Goal: Feedback & Contribution: Contribute content

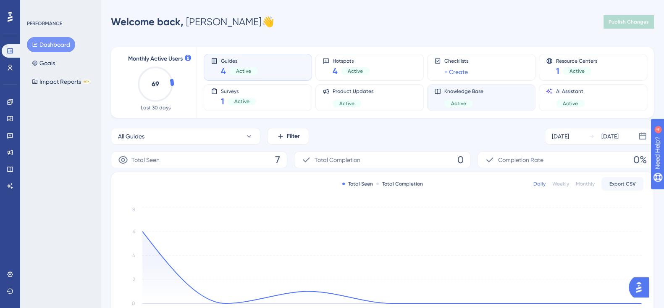
click at [497, 96] on div "Knowledge Base Active" at bounding box center [481, 97] width 94 height 19
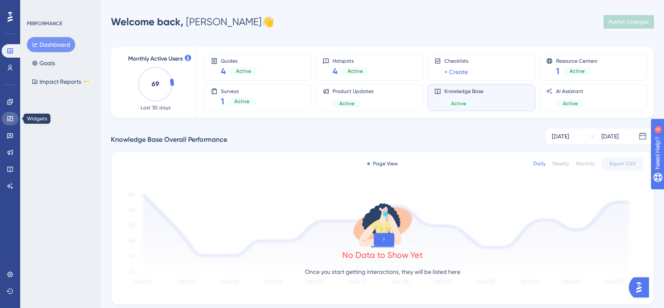
click at [8, 123] on link at bounding box center [10, 118] width 17 height 13
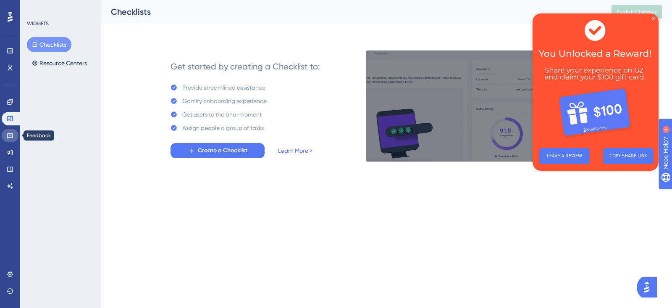
click at [7, 129] on link at bounding box center [10, 135] width 17 height 13
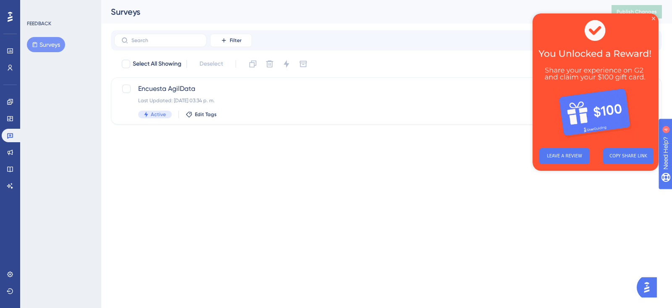
click at [6, 144] on div "Engagement Widgets Feedback Product Updates Knowledge Base AI Assistant" at bounding box center [10, 143] width 17 height 97
click at [9, 150] on icon at bounding box center [10, 152] width 7 height 7
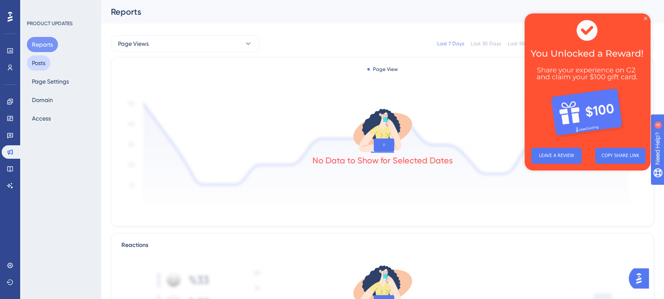
click at [50, 62] on button "Posts" at bounding box center [39, 62] width 24 height 15
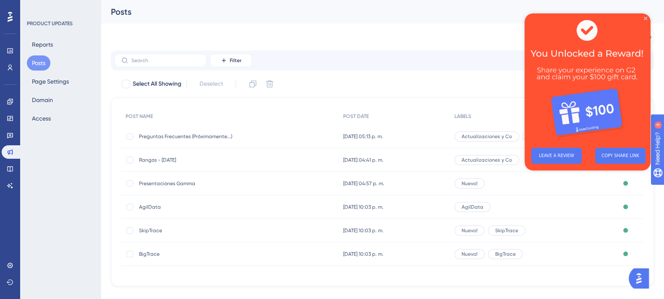
click at [646, 21] on img at bounding box center [588, 77] width 126 height 128
click at [644, 17] on icon "Close Preview" at bounding box center [645, 18] width 3 height 3
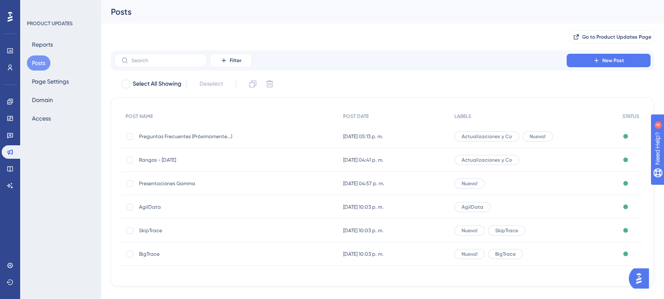
scroll to position [14, 0]
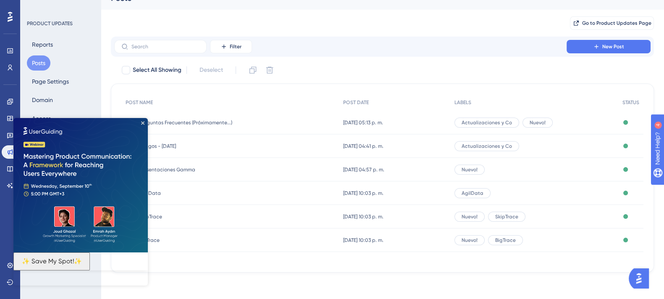
click at [143, 121] on icon "Close Preview" at bounding box center [142, 122] width 3 height 3
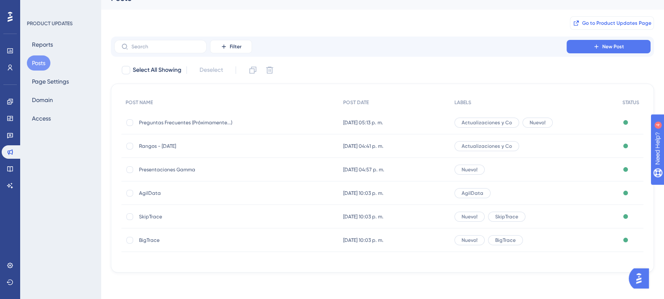
click at [618, 20] on span "Go to Product Updates Page" at bounding box center [616, 23] width 69 height 7
click at [132, 124] on div at bounding box center [129, 122] width 7 height 7
checkbox input "true"
click at [274, 71] on icon at bounding box center [270, 70] width 8 height 8
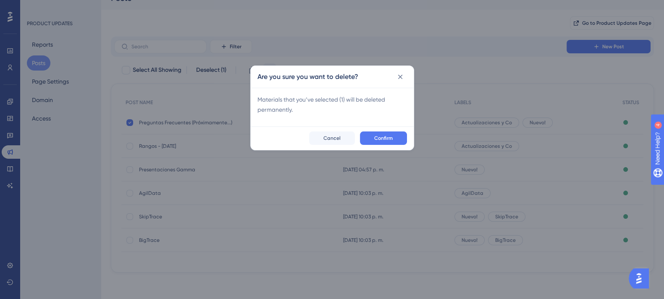
click at [274, 67] on div "Are you sure you want to delete? Materials that you’ve selected ( 1 ) will be d…" at bounding box center [332, 149] width 664 height 299
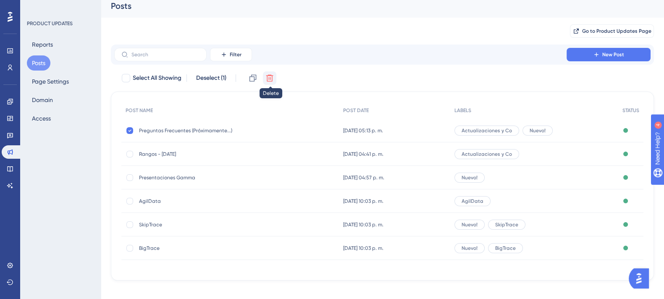
click at [273, 78] on icon at bounding box center [270, 78] width 8 height 8
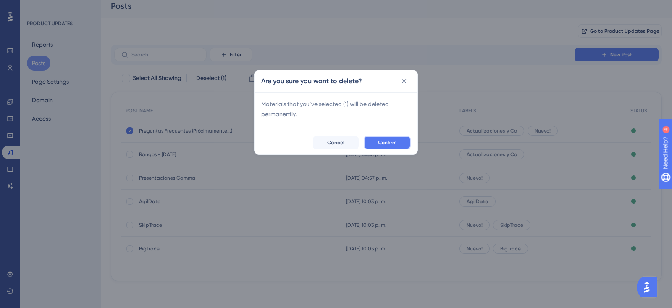
click at [375, 143] on button "Confirm" at bounding box center [387, 142] width 47 height 13
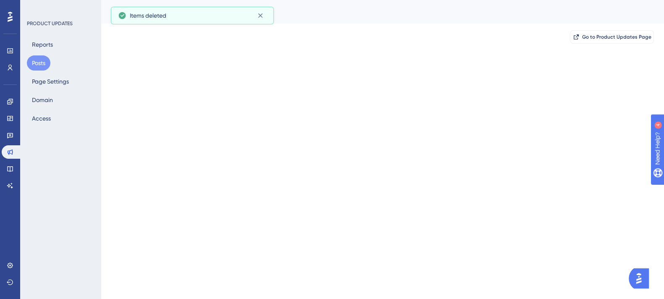
scroll to position [0, 0]
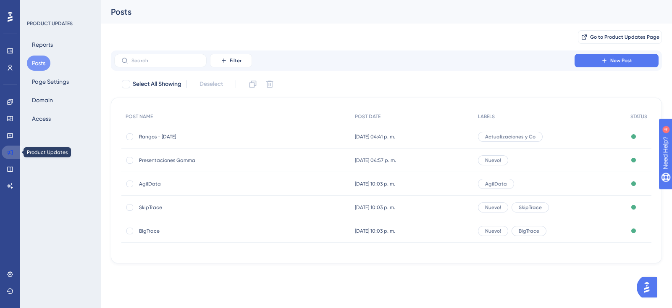
click at [11, 152] on icon at bounding box center [10, 152] width 7 height 7
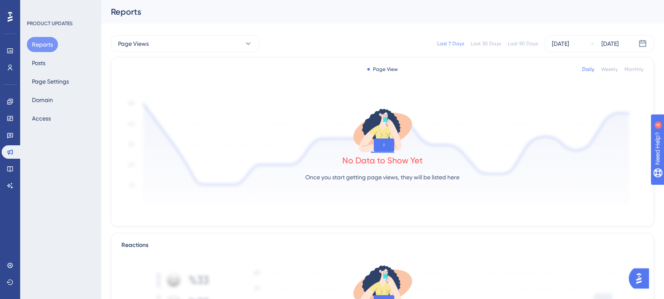
click at [39, 41] on button "Reports" at bounding box center [42, 44] width 31 height 15
click at [39, 52] on button "Reports" at bounding box center [42, 44] width 31 height 15
click at [39, 68] on button "Posts" at bounding box center [39, 62] width 24 height 15
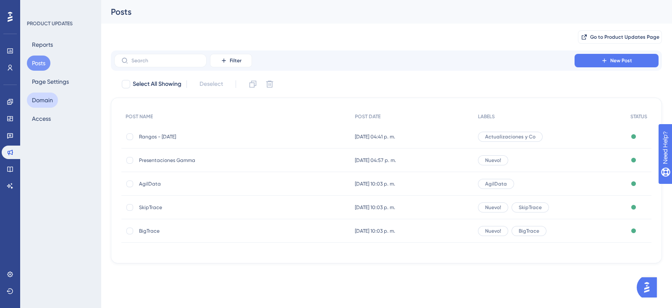
click at [40, 101] on button "Domain" at bounding box center [42, 99] width 31 height 15
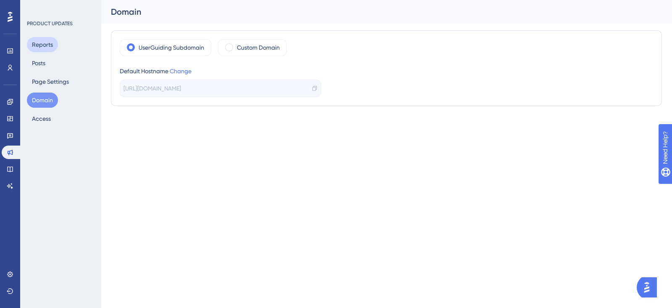
click at [47, 44] on button "Reports" at bounding box center [42, 44] width 31 height 15
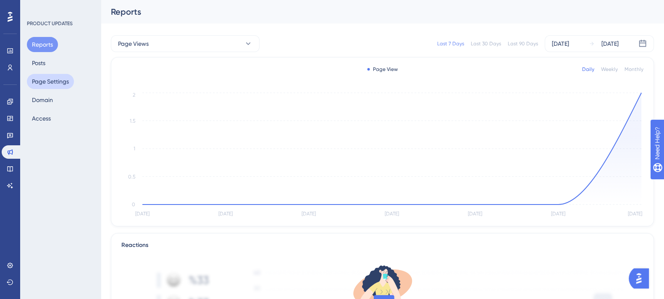
click at [59, 87] on button "Page Settings" at bounding box center [50, 81] width 47 height 15
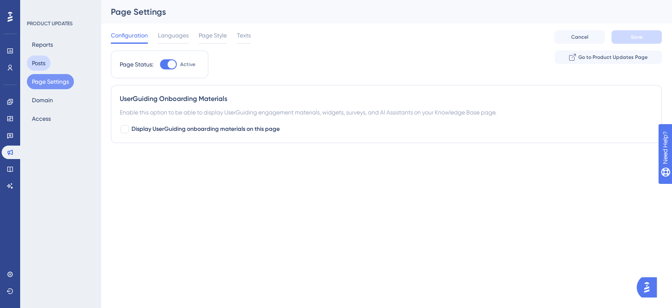
click at [46, 65] on button "Posts" at bounding box center [39, 62] width 24 height 15
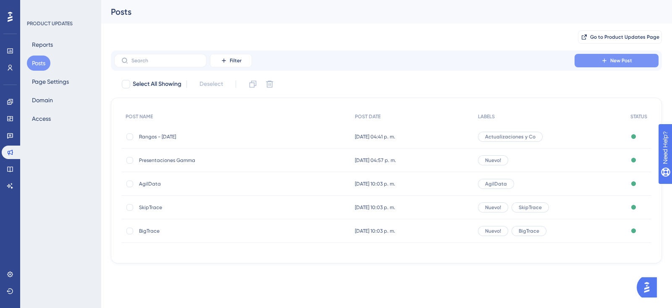
click at [583, 63] on button "New Post" at bounding box center [617, 60] width 84 height 13
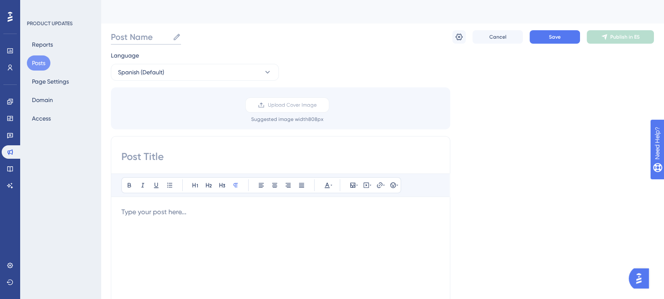
click at [131, 42] on input "Post Name" at bounding box center [140, 37] width 58 height 12
type input "1234"
click at [172, 156] on input at bounding box center [280, 156] width 318 height 13
type input "prueba"
click at [172, 206] on div "Bold Italic Underline Bullet Point Heading 1 Heading 2 Heading 3 Normal Align L…" at bounding box center [280, 283] width 318 height 218
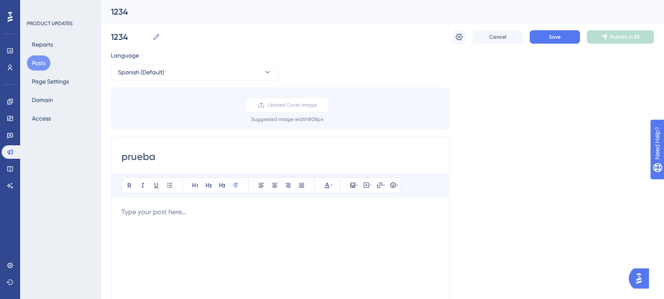
click at [166, 255] on div at bounding box center [280, 299] width 318 height 185
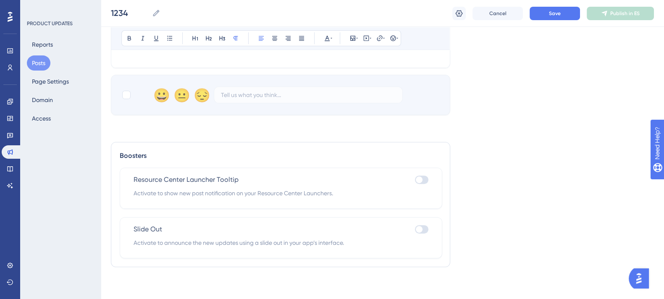
scroll to position [338, 8]
click at [416, 181] on div at bounding box center [419, 179] width 7 height 7
click at [415, 180] on input "checkbox" at bounding box center [415, 180] width 0 height 0
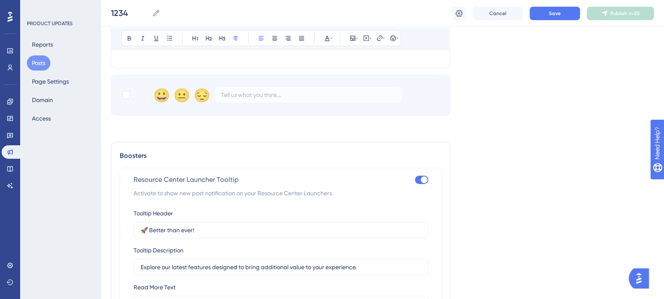
click at [415, 181] on div at bounding box center [421, 180] width 13 height 8
click at [415, 180] on input "checkbox" at bounding box center [415, 180] width 0 height 0
checkbox input "false"
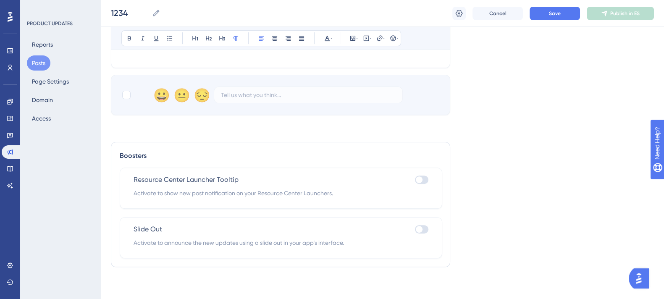
scroll to position [338, 8]
click at [416, 229] on div at bounding box center [419, 229] width 7 height 7
click at [415, 229] on input "checkbox" at bounding box center [415, 229] width 0 height 0
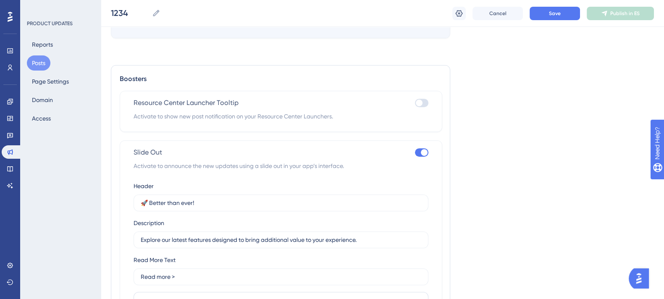
scroll to position [416, 8]
click at [418, 143] on div "Slide Out Activate to announce the new updates using a slide out in your app’s …" at bounding box center [281, 286] width 323 height 294
click at [415, 150] on div at bounding box center [421, 151] width 13 height 8
click at [415, 152] on input "checkbox" at bounding box center [415, 152] width 0 height 0
checkbox input "false"
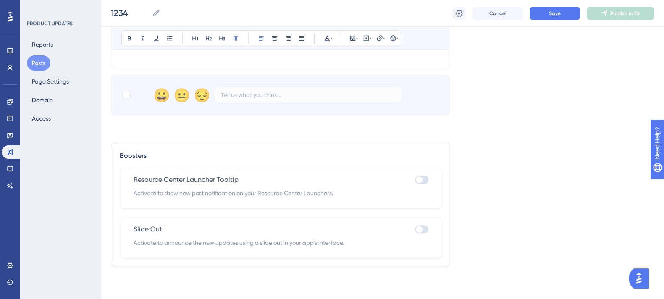
scroll to position [0, 8]
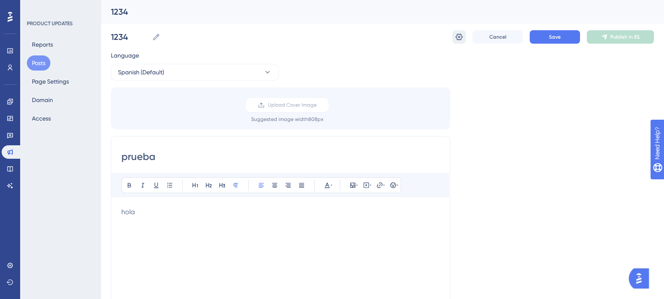
click at [455, 36] on icon at bounding box center [459, 37] width 8 height 8
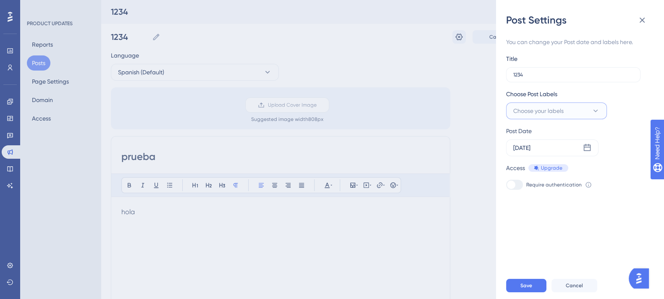
click at [526, 107] on span "Choose your labels" at bounding box center [538, 111] width 50 height 10
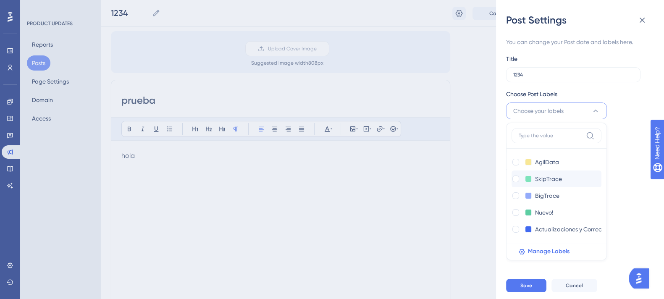
scroll to position [0, 8]
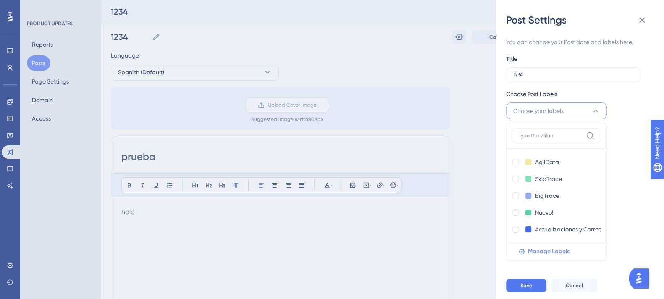
click at [523, 250] on icon at bounding box center [521, 251] width 7 height 7
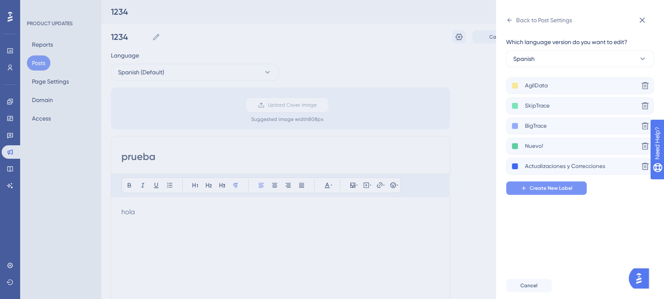
click at [525, 192] on button "Create New Label" at bounding box center [546, 187] width 81 height 13
click at [641, 31] on div "Which language version do you want to edit? Spanish AgilData Delete SkipTrace D…" at bounding box center [583, 149] width 155 height 245
click at [639, 16] on icon at bounding box center [642, 20] width 10 height 10
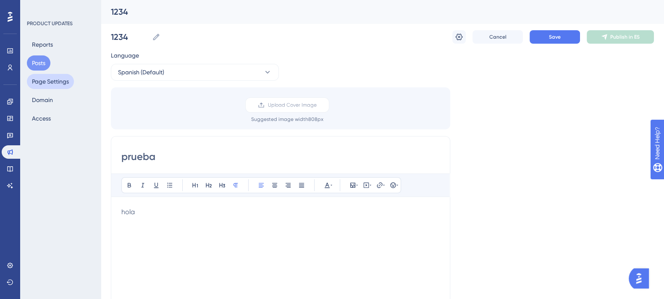
click at [44, 76] on button "Page Settings" at bounding box center [50, 81] width 47 height 15
click at [37, 79] on button "Page Settings" at bounding box center [50, 81] width 47 height 15
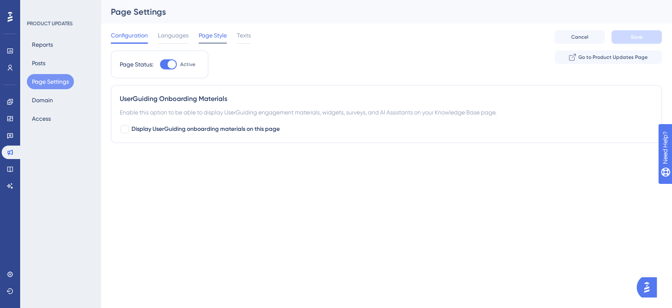
click at [200, 39] on span "Page Style" at bounding box center [213, 35] width 28 height 10
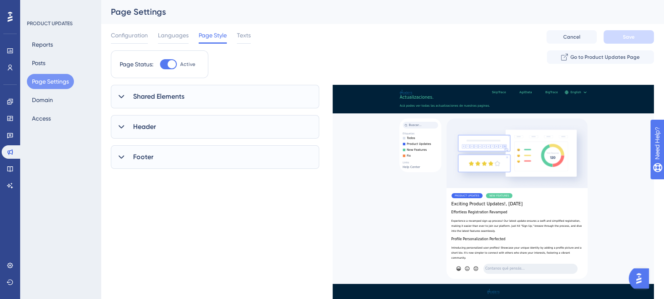
click at [149, 101] on span "Shared Elements" at bounding box center [158, 97] width 51 height 10
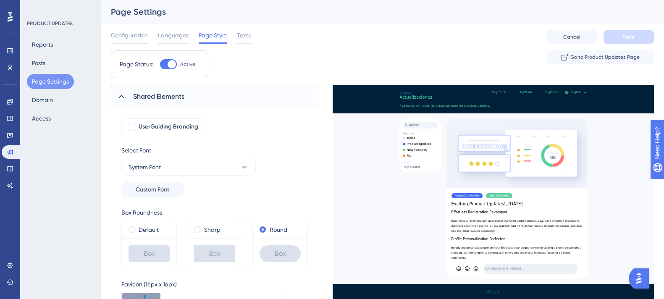
click at [149, 101] on span "Shared Elements" at bounding box center [158, 97] width 51 height 10
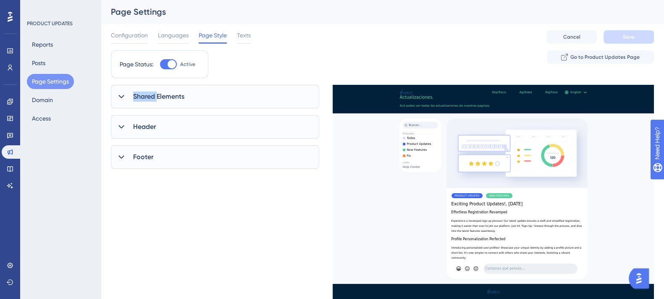
click at [149, 101] on span "Shared Elements" at bounding box center [158, 97] width 51 height 10
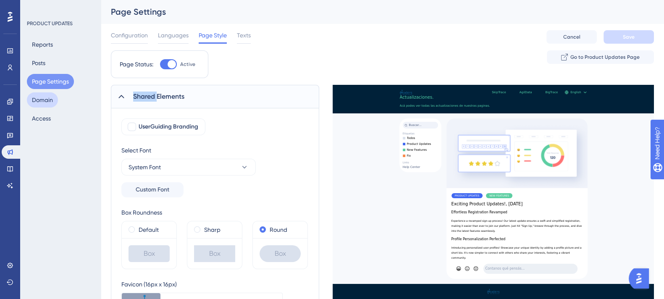
click at [52, 101] on button "Domain" at bounding box center [42, 99] width 31 height 15
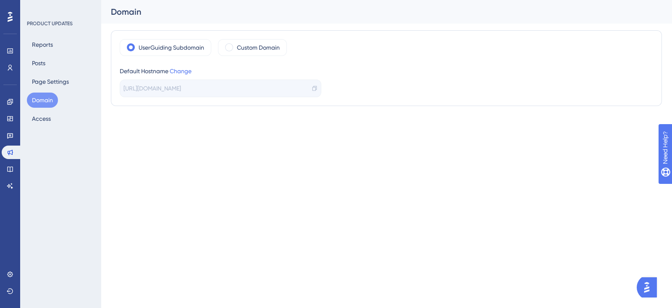
click at [150, 85] on span "[URL][DOMAIN_NAME]" at bounding box center [153, 88] width 58 height 10
click at [182, 70] on link "Change" at bounding box center [181, 71] width 22 height 7
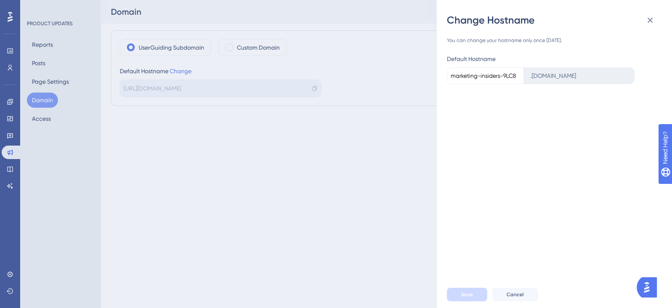
click at [553, 75] on div ". [DOMAIN_NAME]" at bounding box center [579, 75] width 111 height 17
drag, startPoint x: 542, startPoint y: 78, endPoint x: 621, endPoint y: 79, distance: 79.0
click at [621, 79] on div ". [DOMAIN_NAME]" at bounding box center [579, 75] width 111 height 17
click at [555, 74] on div ". [DOMAIN_NAME]" at bounding box center [579, 75] width 111 height 17
click at [514, 73] on input "marketing-insiders-9LC8" at bounding box center [485, 75] width 77 height 17
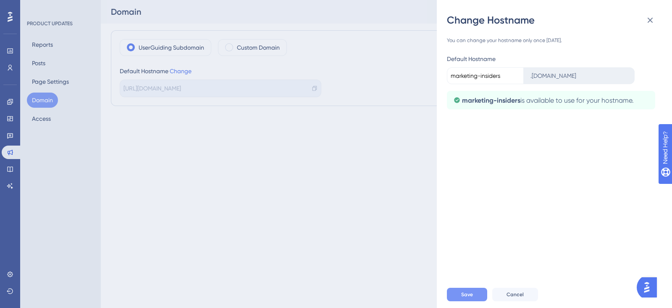
type input "marketing-insiders"
click at [473, 292] on span "Save" at bounding box center [467, 294] width 12 height 7
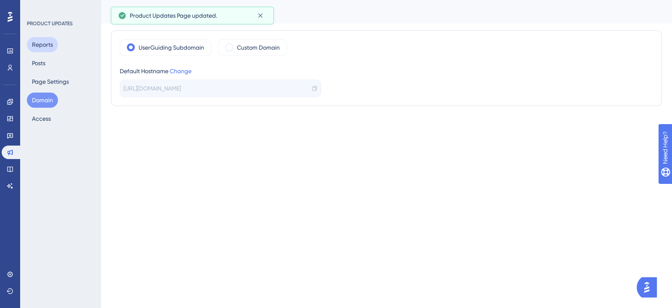
click at [44, 48] on button "Reports" at bounding box center [42, 44] width 31 height 15
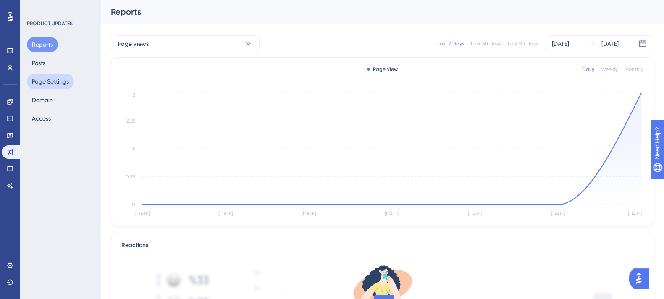
click at [36, 77] on button "Page Settings" at bounding box center [50, 81] width 47 height 15
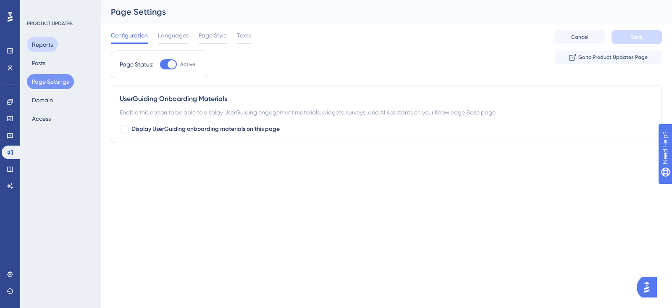
click at [35, 41] on button "Reports" at bounding box center [42, 44] width 31 height 15
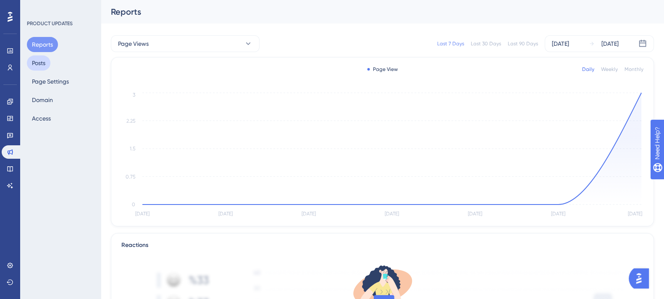
click at [37, 58] on button "Posts" at bounding box center [39, 62] width 24 height 15
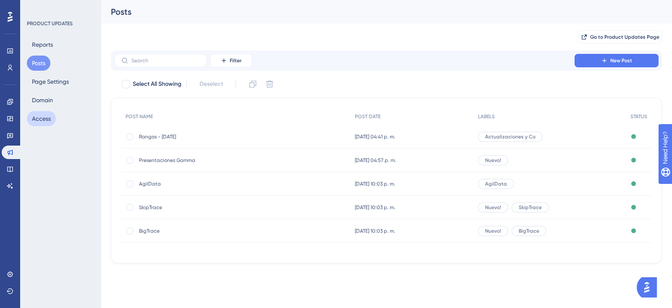
click at [33, 124] on button "Access" at bounding box center [41, 118] width 29 height 15
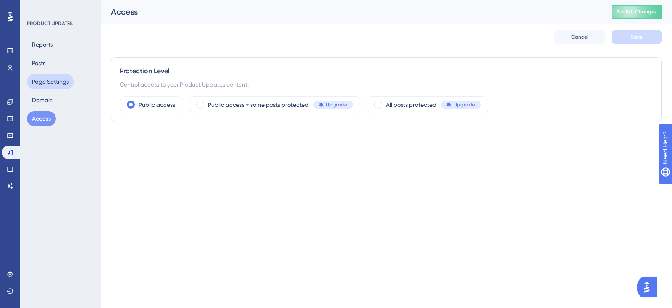
click at [36, 82] on button "Page Settings" at bounding box center [50, 81] width 47 height 15
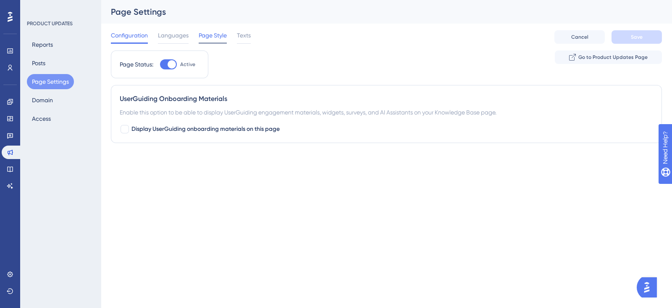
click at [215, 37] on span "Page Style" at bounding box center [213, 35] width 28 height 10
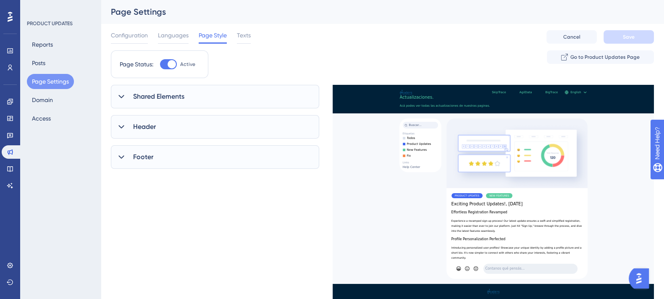
click at [204, 160] on div "Footer" at bounding box center [215, 157] width 208 height 24
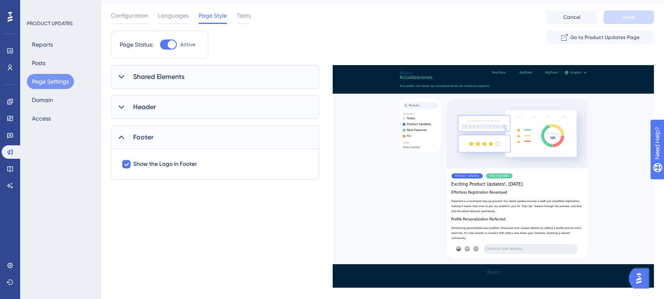
scroll to position [22, 8]
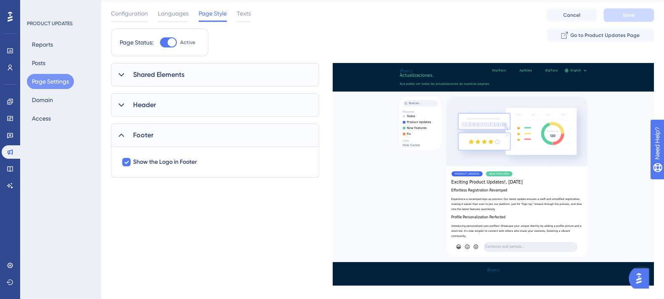
click at [168, 108] on div "Header" at bounding box center [215, 105] width 208 height 24
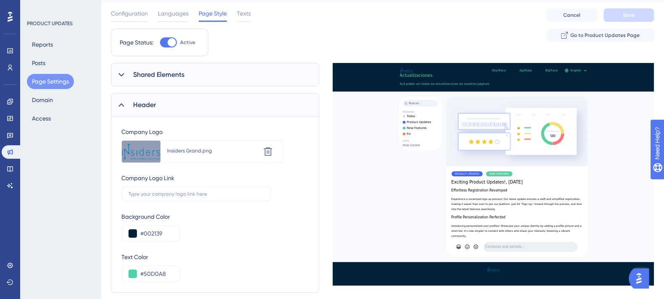
click at [168, 108] on div "Header" at bounding box center [215, 105] width 208 height 24
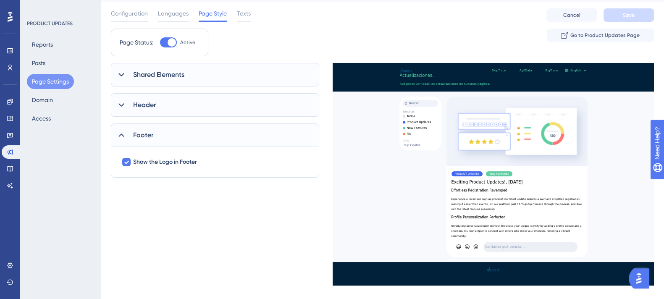
click at [145, 72] on span "Shared Elements" at bounding box center [158, 75] width 51 height 10
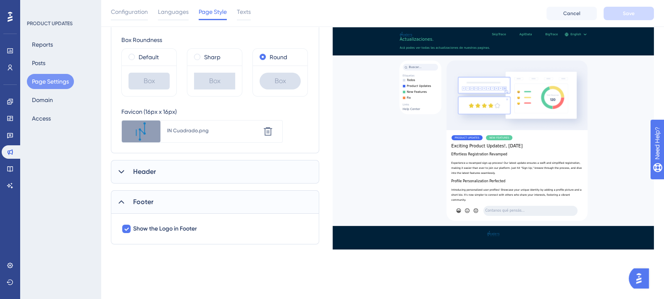
scroll to position [203, 8]
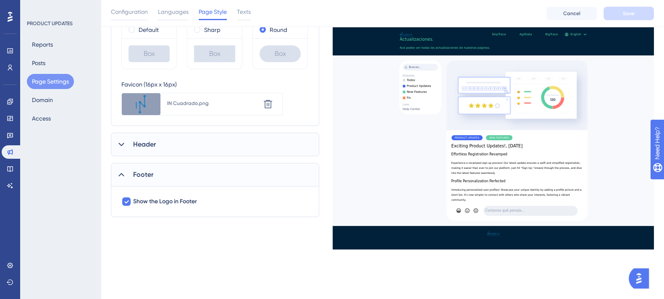
click at [133, 141] on span "Header" at bounding box center [144, 144] width 23 height 10
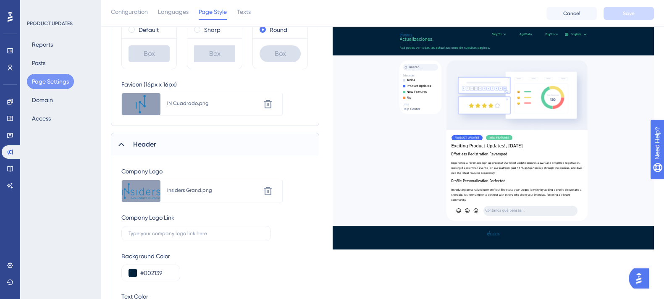
scroll to position [323, 8]
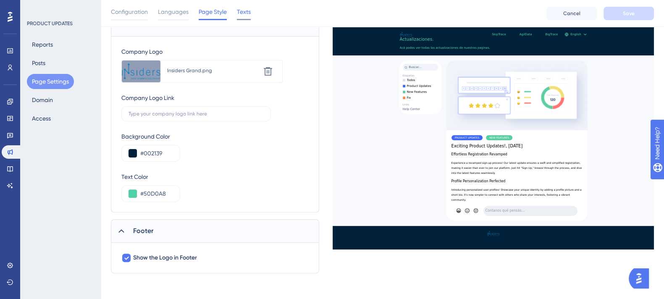
click at [239, 17] on div "Texts" at bounding box center [244, 13] width 14 height 13
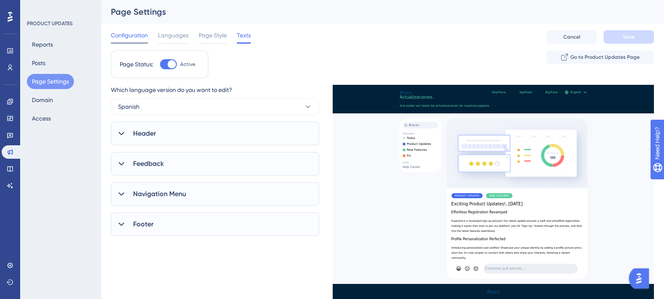
click at [122, 39] on span "Configuration" at bounding box center [129, 35] width 37 height 10
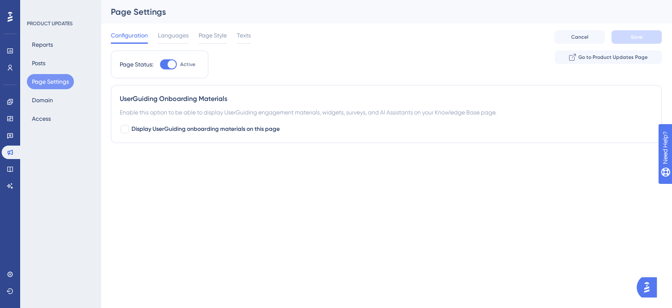
click at [237, 36] on div "Configuration Languages Page Style Texts" at bounding box center [181, 36] width 140 height 13
click at [255, 32] on div "Configuration Languages Page Style Texts Cancel Save" at bounding box center [386, 37] width 551 height 27
click at [247, 34] on span "Texts" at bounding box center [244, 35] width 14 height 10
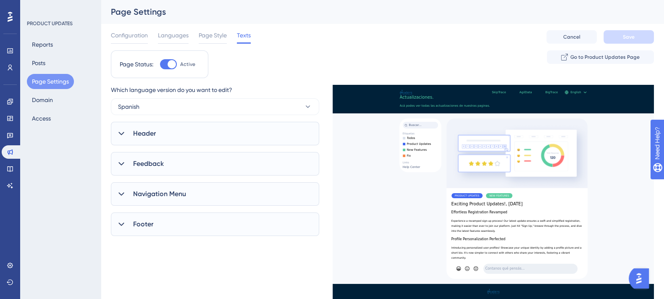
click at [122, 194] on icon at bounding box center [120, 193] width 5 height 3
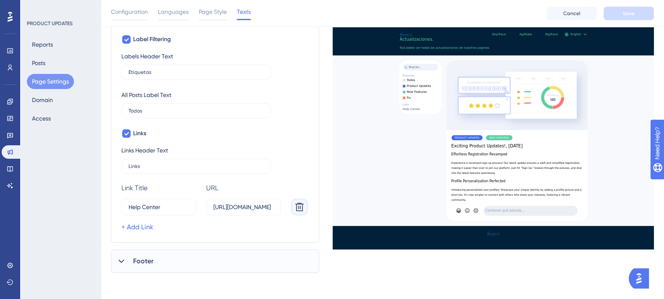
click at [300, 212] on button at bounding box center [299, 207] width 17 height 17
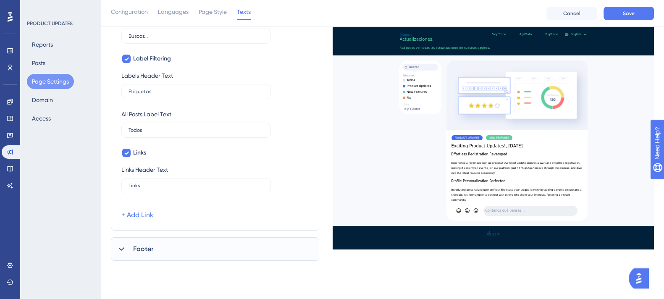
scroll to position [203, 0]
click at [622, 11] on button "Save" at bounding box center [629, 13] width 50 height 13
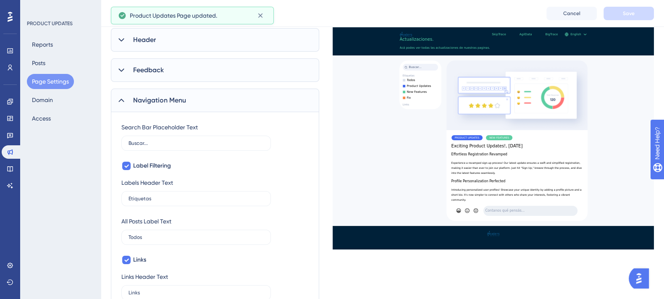
scroll to position [0, 0]
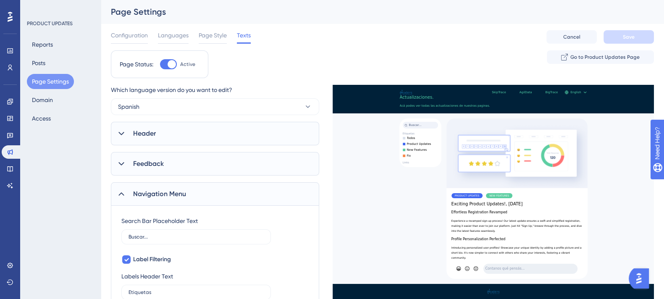
click at [55, 189] on div "PRODUCT UPDATES Reports Posts Page Settings Domain Access" at bounding box center [60, 149] width 81 height 299
click at [120, 171] on div "Feedback" at bounding box center [215, 164] width 208 height 24
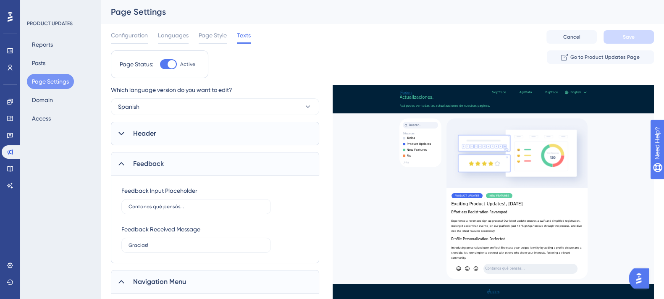
click at [203, 43] on div at bounding box center [213, 43] width 28 height 0
click at [206, 39] on span "Page Style" at bounding box center [213, 35] width 28 height 10
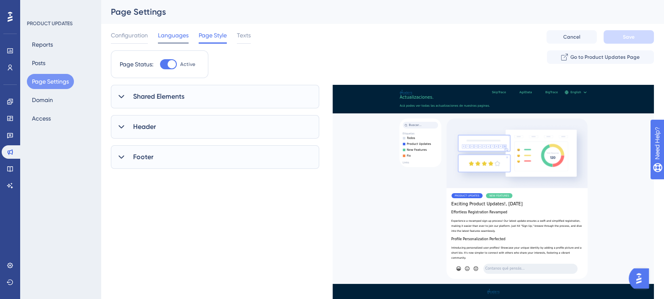
click at [179, 39] on span "Languages" at bounding box center [173, 35] width 31 height 10
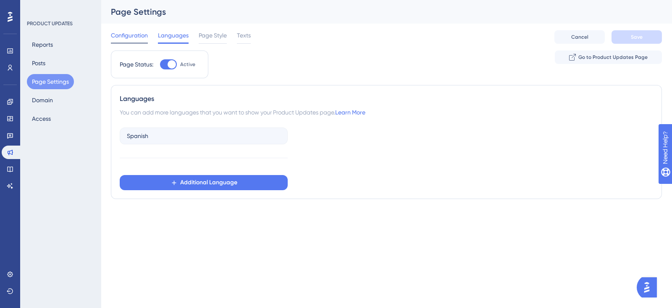
click at [125, 42] on div at bounding box center [129, 42] width 37 height 1
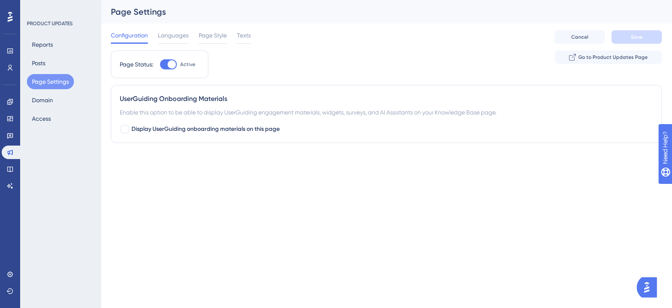
click at [65, 78] on button "Page Settings" at bounding box center [50, 81] width 47 height 15
click at [40, 66] on button "Posts" at bounding box center [39, 62] width 24 height 15
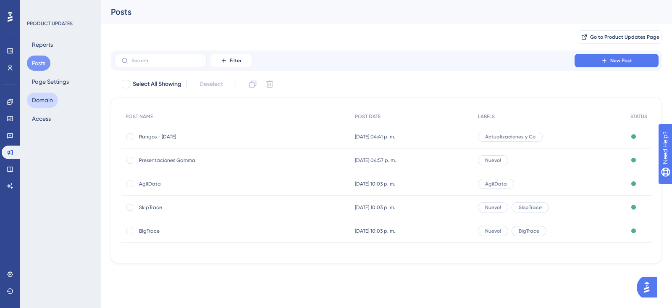
click at [44, 103] on button "Domain" at bounding box center [42, 99] width 31 height 15
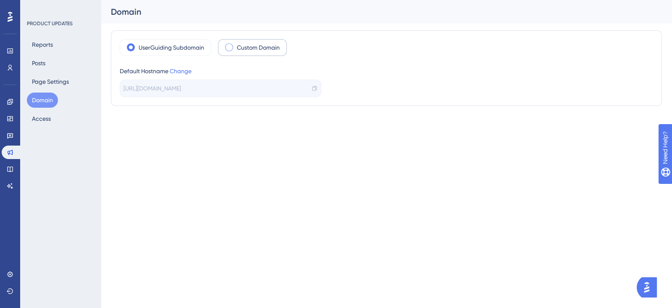
click at [237, 52] on label "Custom Domain" at bounding box center [258, 47] width 43 height 10
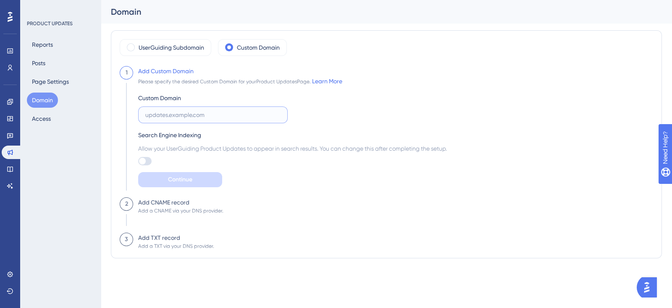
click at [159, 114] on input "text" at bounding box center [212, 114] width 135 height 9
type input "[DOMAIN_NAME]"
click at [141, 160] on div at bounding box center [142, 161] width 7 height 7
click at [138, 161] on input "checkbox" at bounding box center [138, 161] width 0 height 0
checkbox input "true"
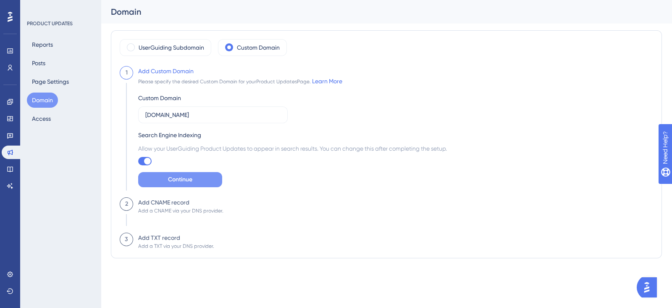
click at [151, 174] on button "Continue" at bounding box center [180, 179] width 84 height 15
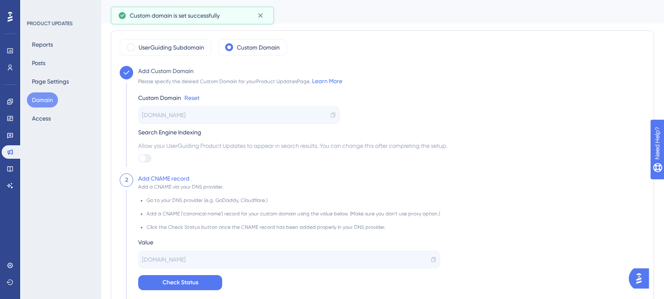
checkbox input "true"
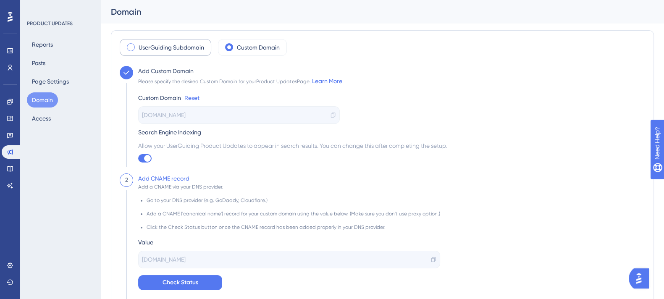
click at [169, 55] on div "UserGuiding Subdomain" at bounding box center [166, 47] width 92 height 17
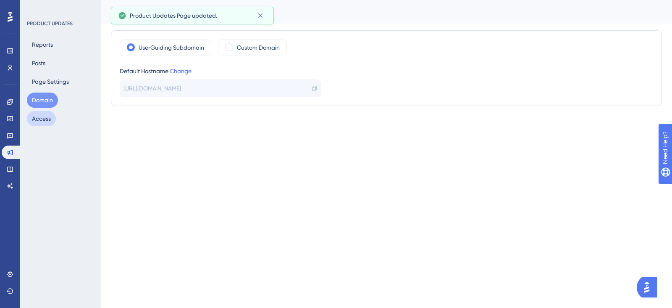
click at [47, 118] on button "Access" at bounding box center [41, 118] width 29 height 15
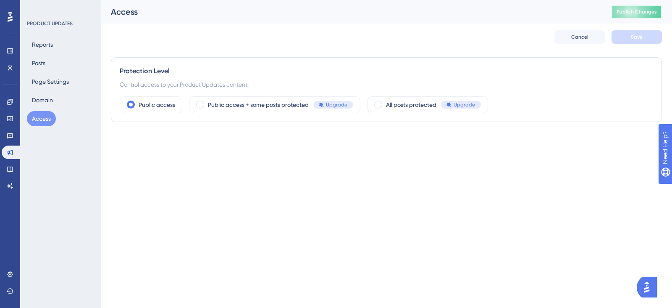
click at [630, 16] on button "Publish Changes" at bounding box center [637, 11] width 50 height 13
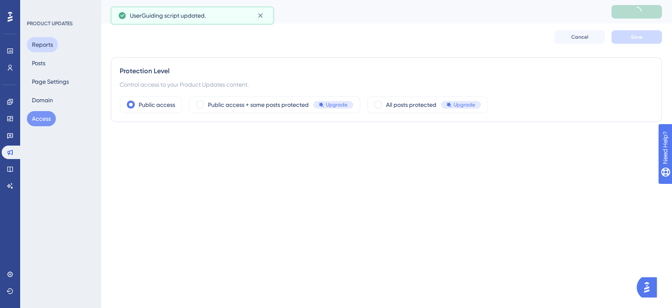
click at [51, 49] on button "Reports" at bounding box center [42, 44] width 31 height 15
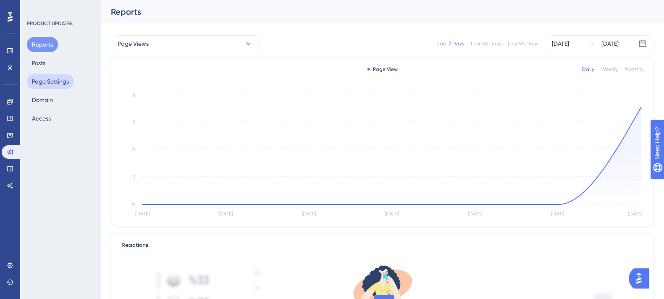
click at [45, 82] on button "Page Settings" at bounding box center [50, 81] width 47 height 15
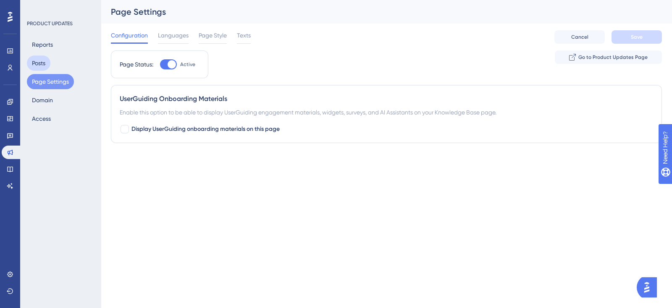
click at [43, 65] on button "Posts" at bounding box center [39, 62] width 24 height 15
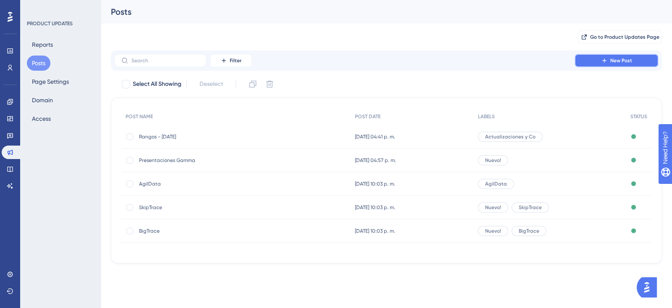
click at [600, 60] on button "New Post" at bounding box center [617, 60] width 84 height 13
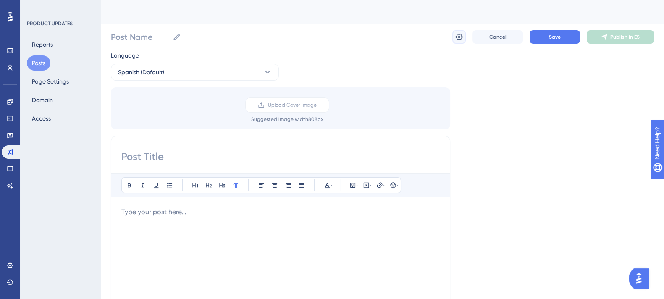
click at [455, 41] on icon at bounding box center [459, 37] width 8 height 8
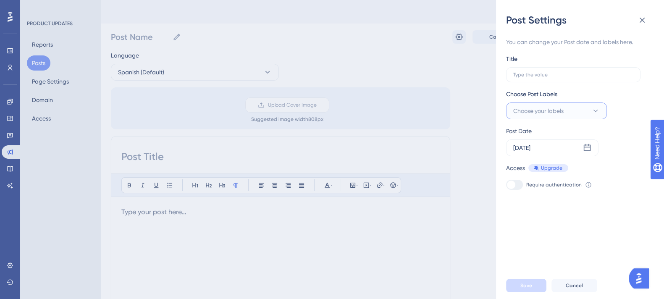
click at [521, 117] on button "Choose your labels" at bounding box center [556, 111] width 101 height 17
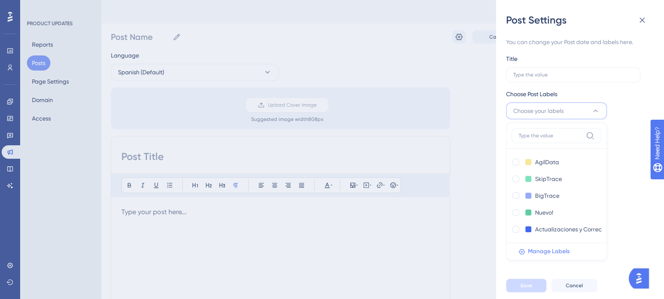
click at [540, 247] on span "Manage Labels" at bounding box center [549, 252] width 42 height 10
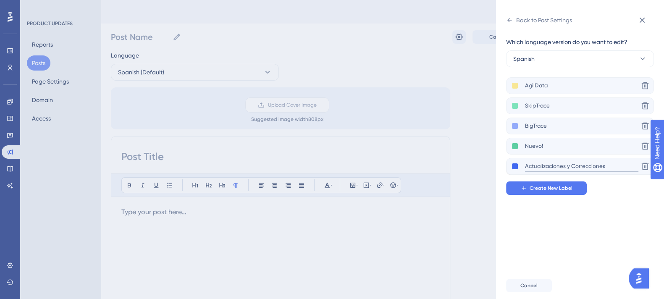
click at [541, 168] on input "Actualizaciones y Correcciones" at bounding box center [581, 166] width 113 height 11
drag, startPoint x: 609, startPoint y: 164, endPoint x: 517, endPoint y: 163, distance: 91.6
click at [517, 163] on div "Actualizaciones y Correcciones" at bounding box center [575, 166] width 127 height 11
click at [644, 90] on icon at bounding box center [645, 86] width 8 height 8
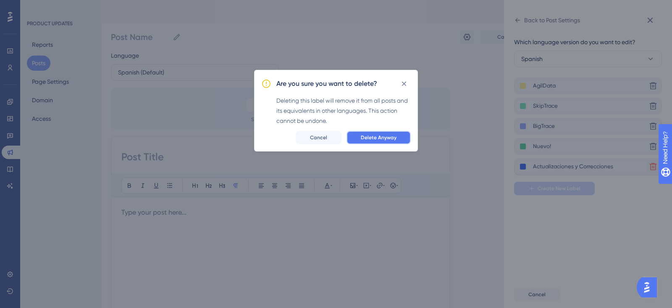
click at [396, 135] on span "Delete Anyway" at bounding box center [379, 137] width 36 height 7
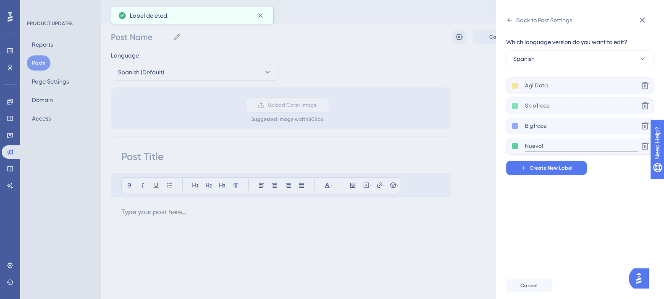
click at [540, 146] on input "Nuevo!" at bounding box center [581, 146] width 113 height 11
type input "Novedades!"
click at [547, 125] on input "BigTrace" at bounding box center [581, 126] width 113 height 11
click at [643, 90] on icon at bounding box center [645, 86] width 8 height 8
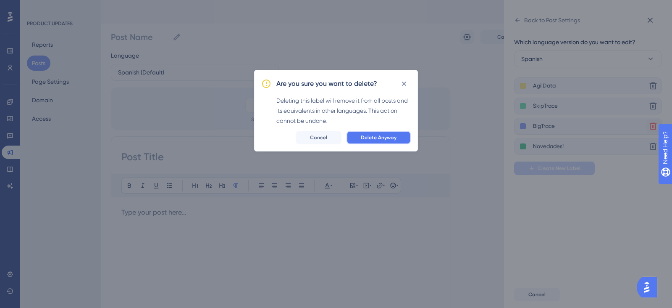
click at [365, 138] on span "Delete Anyway" at bounding box center [379, 137] width 36 height 7
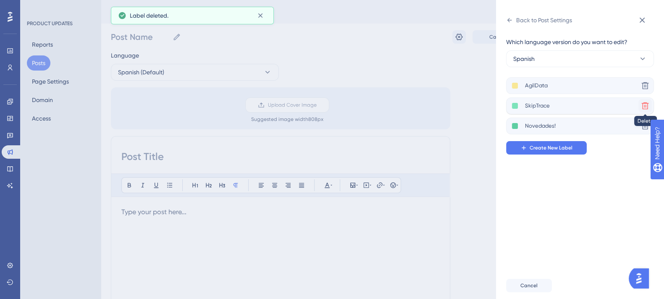
click at [642, 90] on icon at bounding box center [645, 86] width 8 height 8
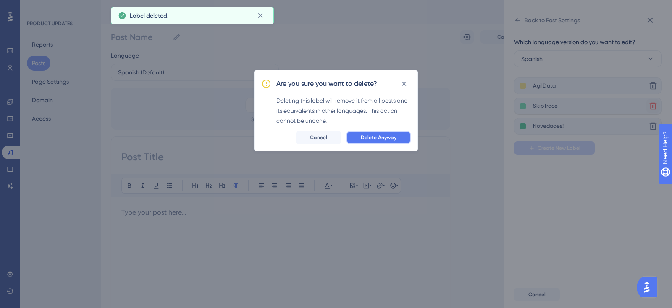
click at [357, 131] on button "Delete Anyway" at bounding box center [379, 137] width 64 height 13
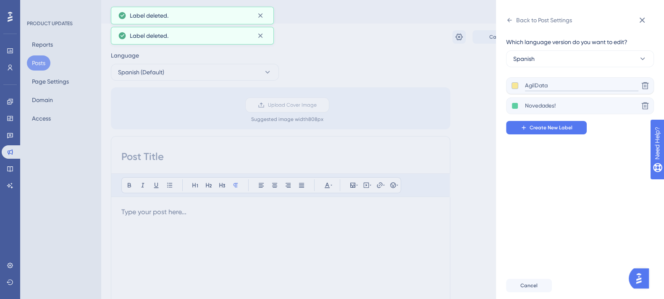
drag, startPoint x: 570, startPoint y: 84, endPoint x: 516, endPoint y: 88, distance: 54.3
click at [516, 88] on div "AgilData" at bounding box center [575, 86] width 127 height 11
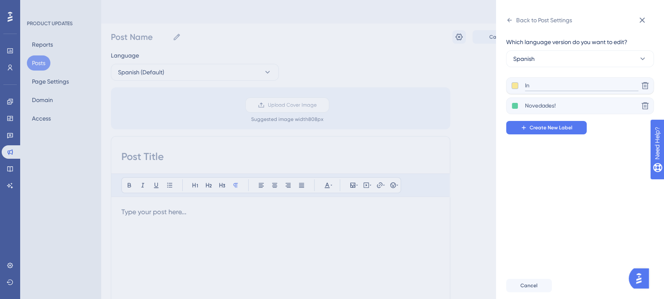
type input "I"
type input "Automotores"
drag, startPoint x: 563, startPoint y: 88, endPoint x: 466, endPoint y: 80, distance: 97.8
click at [466, 80] on div "Back to Post Settings Which language version do you want to edit? Spanish Autom…" at bounding box center [332, 149] width 664 height 299
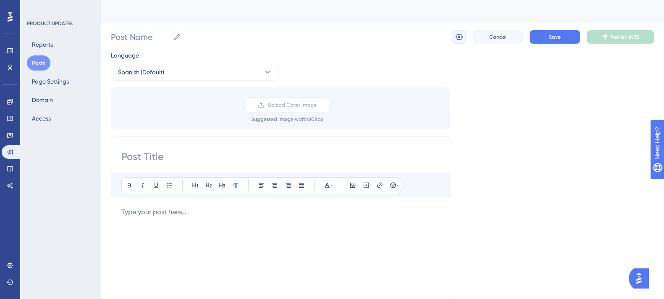
click at [459, 36] on icon at bounding box center [459, 37] width 8 height 8
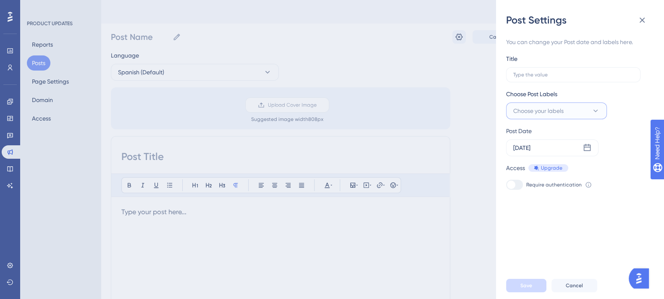
click at [542, 106] on span "Choose your labels" at bounding box center [538, 111] width 50 height 10
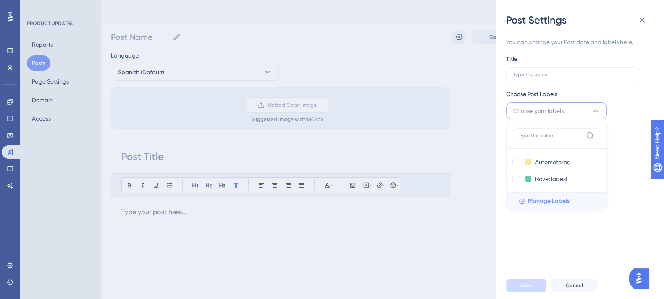
click at [540, 200] on span "Manage Labels" at bounding box center [549, 201] width 42 height 10
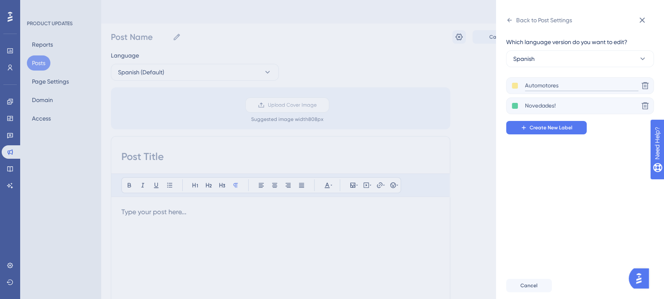
drag, startPoint x: 569, startPoint y: 83, endPoint x: 484, endPoint y: 76, distance: 86.0
click at [484, 76] on div "Back to Post Settings Which language version do you want to edit? Spanish Autom…" at bounding box center [332, 149] width 664 height 299
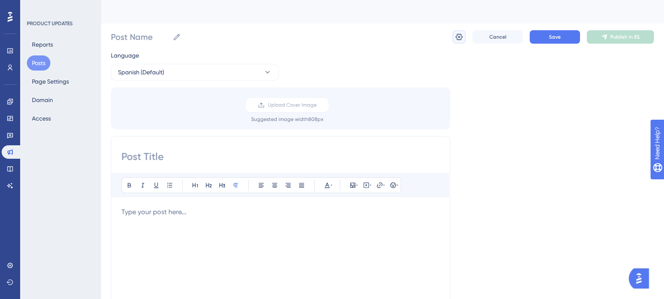
click at [465, 41] on button at bounding box center [458, 36] width 13 height 13
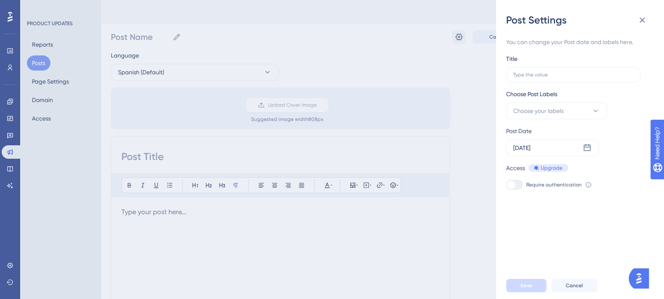
click at [529, 102] on div "Choose Post Labels" at bounding box center [556, 95] width 101 height 13
click at [531, 105] on button "Choose your labels" at bounding box center [556, 111] width 101 height 17
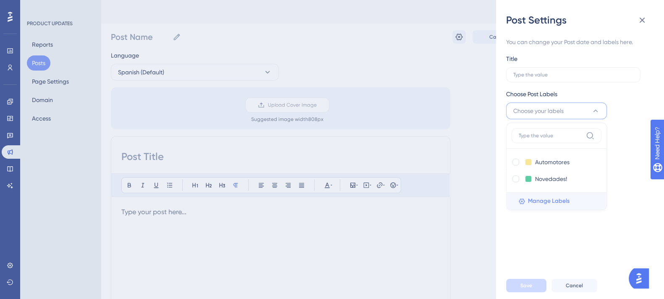
click at [542, 202] on span "Manage Labels" at bounding box center [549, 201] width 42 height 10
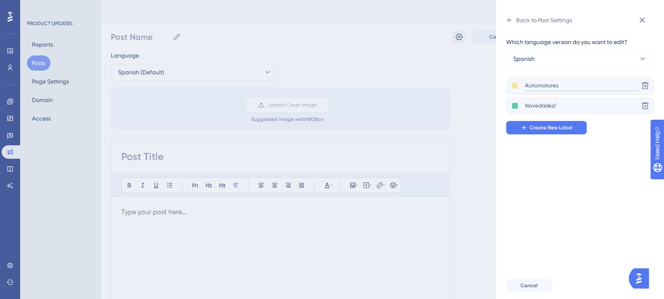
click at [580, 87] on input "Automotores" at bounding box center [581, 86] width 113 height 11
type input "A"
type input "E"
type input "Insiders-Ecosistema"
click at [539, 162] on div "Which language version do you want to edit? Spanish Insiders-Ecosistema Delete …" at bounding box center [583, 149] width 155 height 245
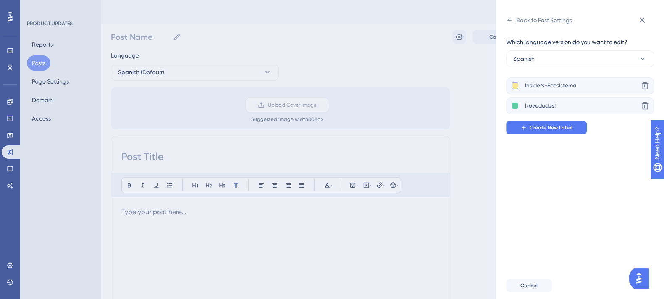
click at [513, 84] on button at bounding box center [515, 85] width 7 height 7
click at [547, 103] on div at bounding box center [547, 102] width 7 height 7
click at [544, 160] on div "Which language version do you want to edit? Spanish Insiders-Ecosistema Delete …" at bounding box center [583, 149] width 155 height 245
click at [518, 105] on button at bounding box center [515, 106] width 7 height 7
click at [545, 150] on div "Which language version do you want to edit? Spanish Insiders-Ecosistema Delete …" at bounding box center [583, 149] width 155 height 245
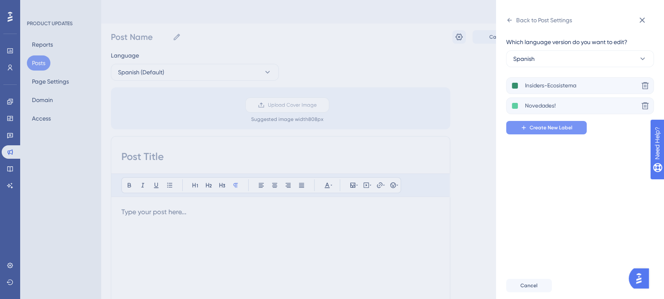
click at [533, 127] on span "Create New Label" at bounding box center [551, 127] width 43 height 7
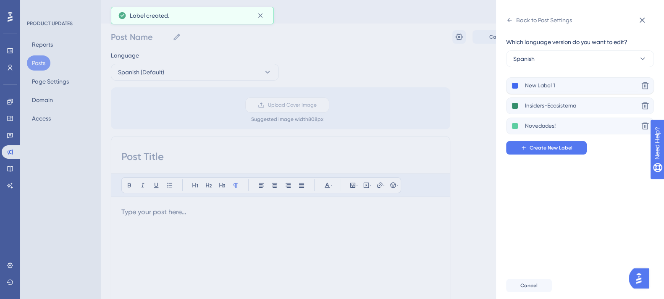
click at [536, 90] on input "New Label 1" at bounding box center [581, 86] width 113 height 11
drag, startPoint x: 565, startPoint y: 90, endPoint x: 519, endPoint y: 87, distance: 45.9
click at [519, 87] on div "New Label 1" at bounding box center [575, 86] width 127 height 11
type input "Automotores"
click at [513, 87] on button at bounding box center [515, 85] width 7 height 7
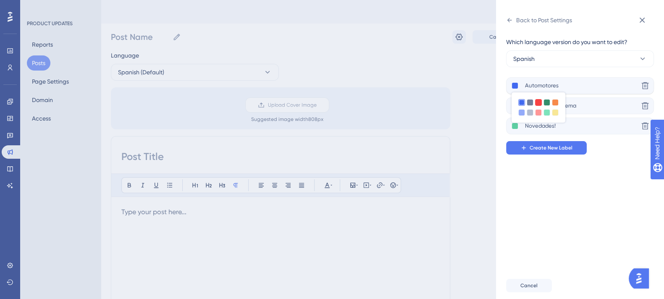
click at [540, 102] on div at bounding box center [538, 102] width 7 height 7
click at [533, 174] on div "Which language version do you want to edit? Spanish Automotores Delete Insiders…" at bounding box center [583, 149] width 155 height 245
click at [463, 166] on div "Back to Post Settings Which language version do you want to edit? Spanish Autom…" at bounding box center [332, 149] width 664 height 299
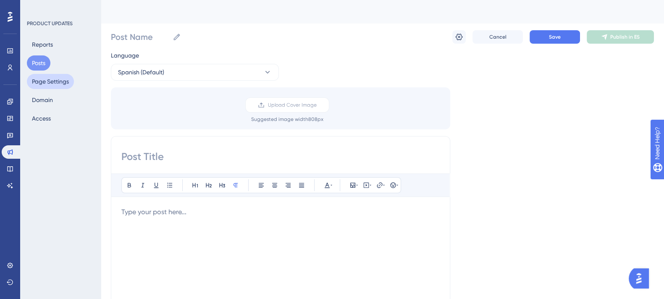
click at [42, 84] on button "Page Settings" at bounding box center [50, 81] width 47 height 15
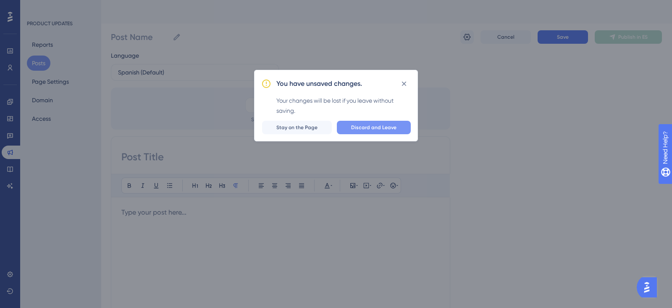
click at [363, 129] on span "Discard and Leave" at bounding box center [373, 127] width 45 height 7
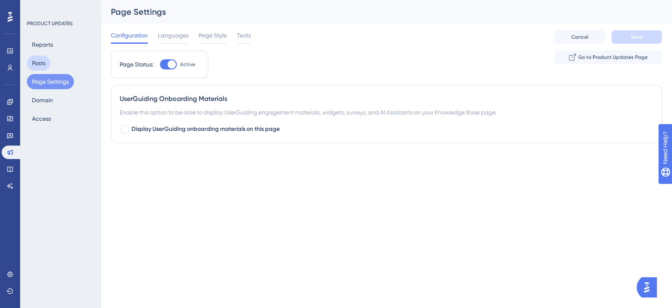
click at [36, 60] on button "Posts" at bounding box center [39, 62] width 24 height 15
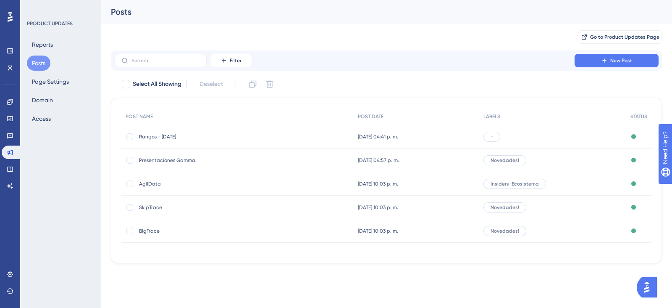
click at [456, 136] on div "[DATE] 04:41 p. m. [DATE] 04:41 p. m." at bounding box center [417, 137] width 126 height 24
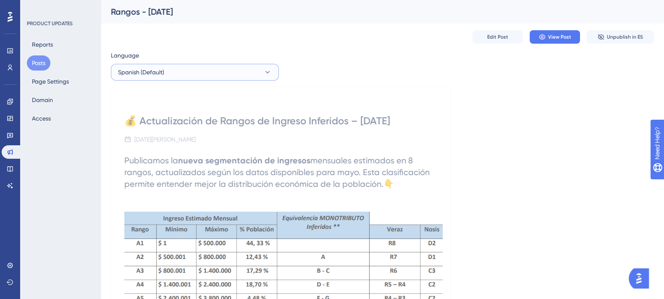
click at [202, 70] on button "Spanish (Default)" at bounding box center [195, 72] width 168 height 17
click at [205, 71] on button "Spanish (Default)" at bounding box center [195, 72] width 168 height 17
click at [494, 35] on span "Edit Post" at bounding box center [497, 37] width 21 height 7
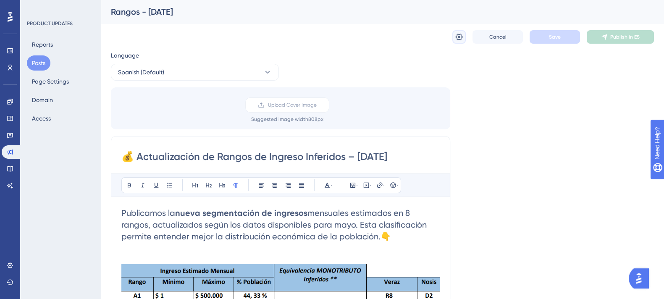
click at [457, 39] on icon at bounding box center [459, 37] width 8 height 8
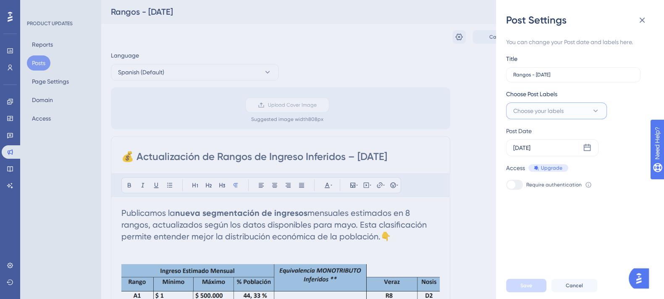
click at [559, 106] on span "Choose your labels" at bounding box center [538, 111] width 50 height 10
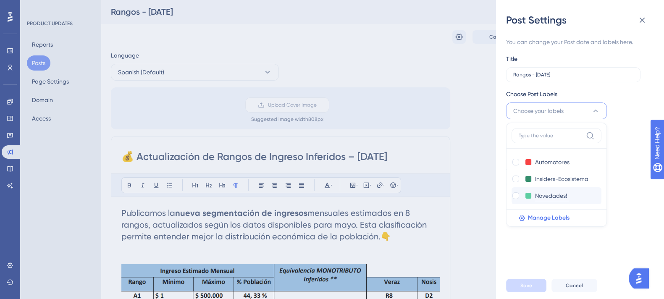
click at [537, 196] on input "Novedades!" at bounding box center [552, 196] width 34 height 11
click at [515, 193] on div at bounding box center [516, 195] width 7 height 7
checkbox input "true"
click at [551, 260] on div "You can change your Post date and labels here. Title Rangos - [DATE] Choose Pos…" at bounding box center [583, 149] width 155 height 245
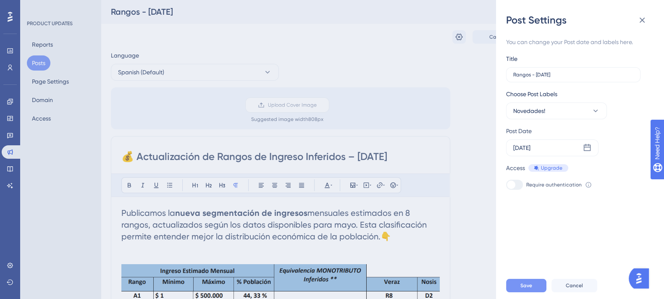
click at [525, 289] on button "Save" at bounding box center [526, 285] width 40 height 13
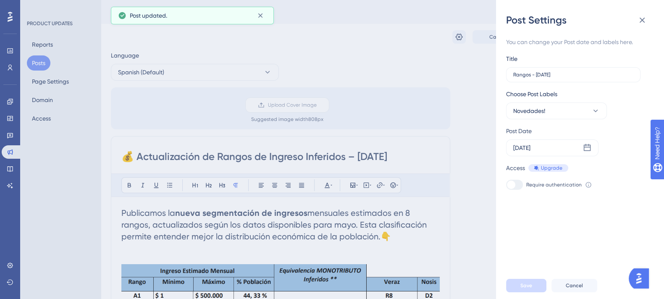
click at [269, 148] on div "Post Settings You can change your Post date and labels here. Title Rangos - [DA…" at bounding box center [332, 149] width 664 height 299
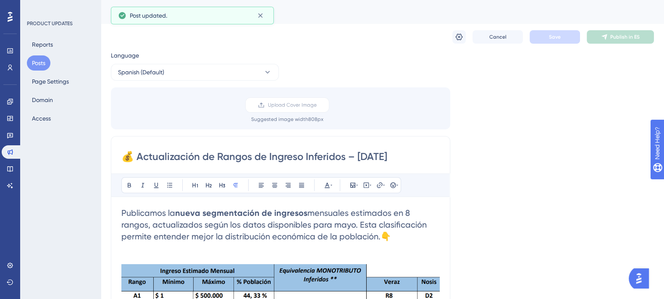
click at [42, 58] on button "Posts" at bounding box center [39, 62] width 24 height 15
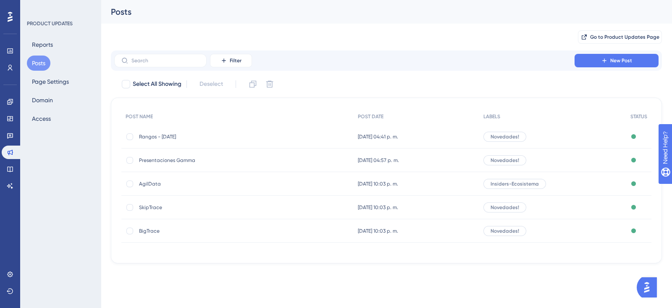
click at [197, 206] on span "SkipTrace" at bounding box center [206, 207] width 134 height 7
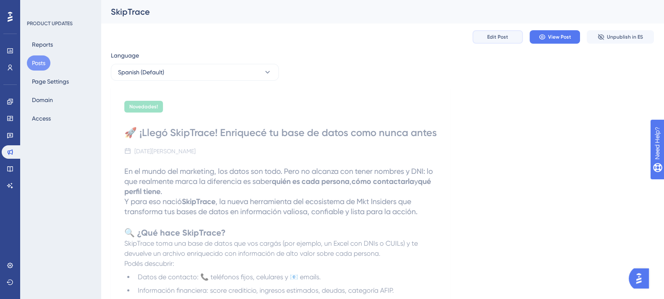
click at [491, 39] on span "Edit Post" at bounding box center [497, 37] width 21 height 7
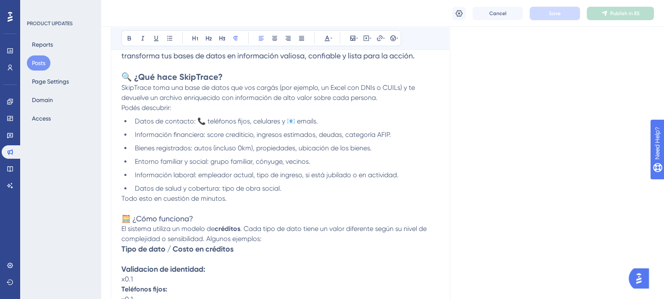
scroll to position [194, 0]
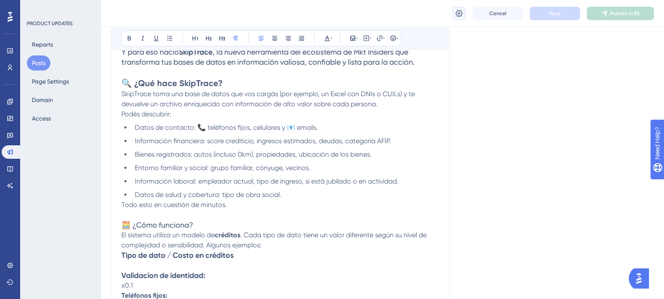
click at [457, 13] on icon at bounding box center [459, 13] width 8 height 8
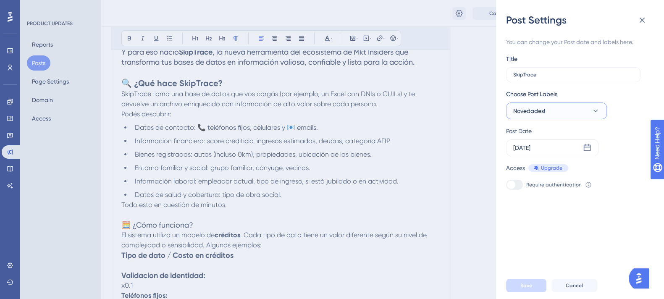
click at [548, 111] on button "Novedades!" at bounding box center [556, 111] width 101 height 17
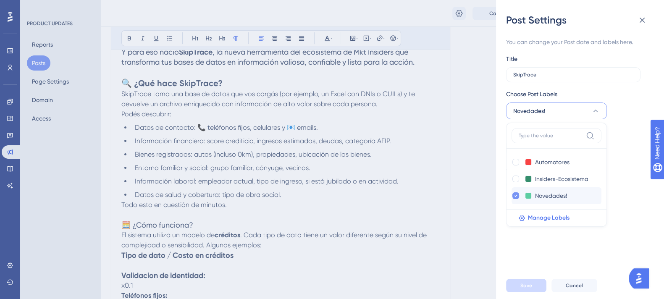
click at [517, 195] on icon at bounding box center [516, 196] width 3 height 2
checkbox input "false"
click at [515, 179] on div at bounding box center [516, 179] width 7 height 7
checkbox input "true"
click at [548, 247] on div "You can change your Post date and labels here. Title SkipTrace Choose Post Labe…" at bounding box center [583, 149] width 155 height 245
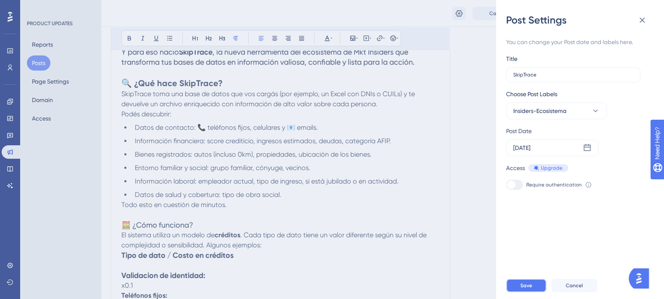
click at [510, 292] on button "Save" at bounding box center [526, 285] width 40 height 13
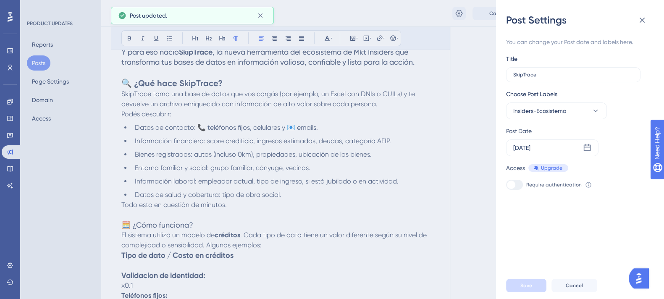
click at [68, 169] on div "Post Settings You can change your Post date and labels here. Title SkipTrace Ch…" at bounding box center [332, 149] width 664 height 299
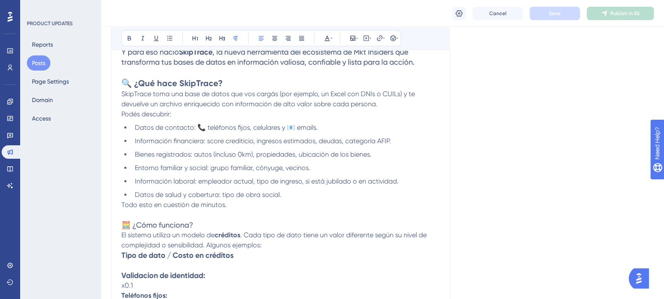
click at [35, 69] on button "Posts" at bounding box center [39, 62] width 24 height 15
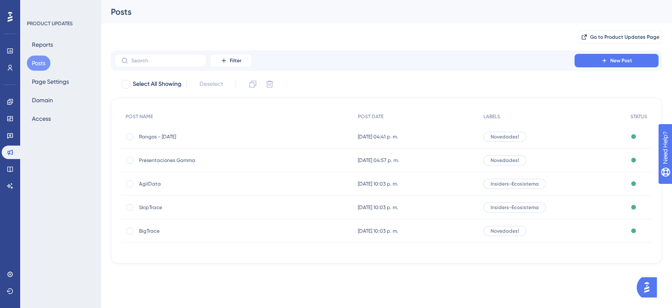
click at [504, 232] on span "Novedades!" at bounding box center [505, 230] width 29 height 7
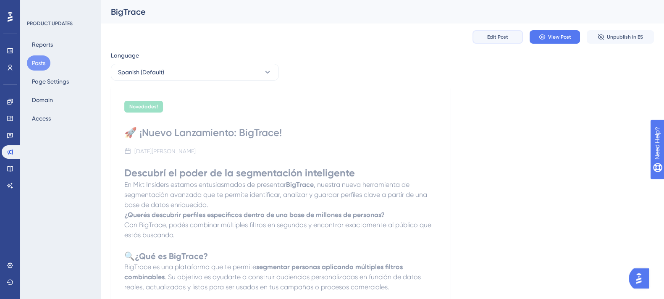
click at [484, 40] on button "Edit Post" at bounding box center [498, 36] width 50 height 13
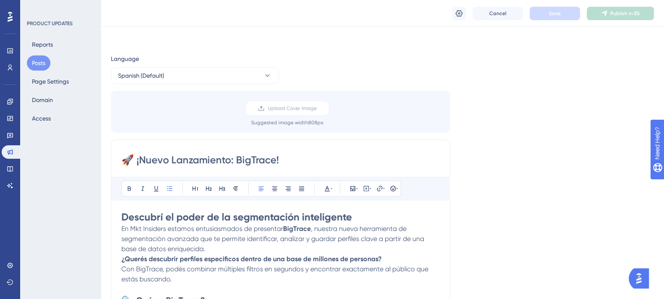
scroll to position [466, 0]
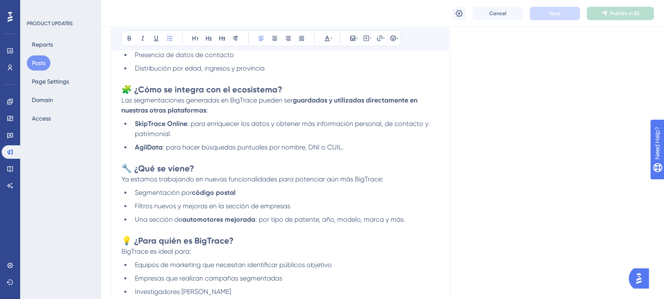
click at [460, 18] on button at bounding box center [458, 13] width 13 height 13
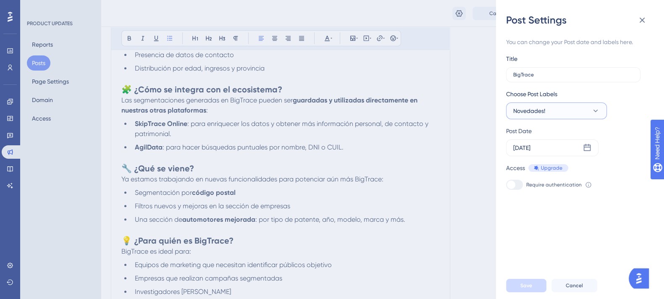
click at [523, 103] on button "Novedades!" at bounding box center [556, 111] width 101 height 17
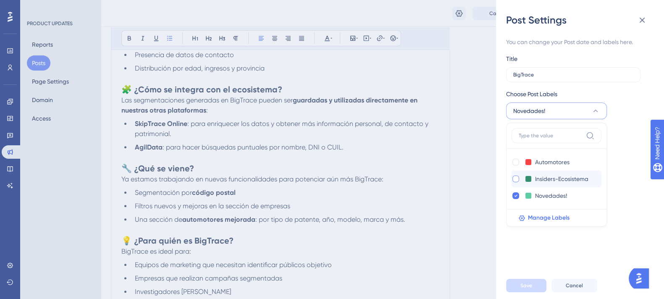
click at [515, 182] on div at bounding box center [516, 179] width 8 height 8
checkbox input "true"
click at [514, 193] on icon at bounding box center [515, 196] width 3 height 6
checkbox input "false"
click at [535, 263] on div "You can change your Post date and labels here. Title BigTrace Choose Post Label…" at bounding box center [583, 149] width 155 height 245
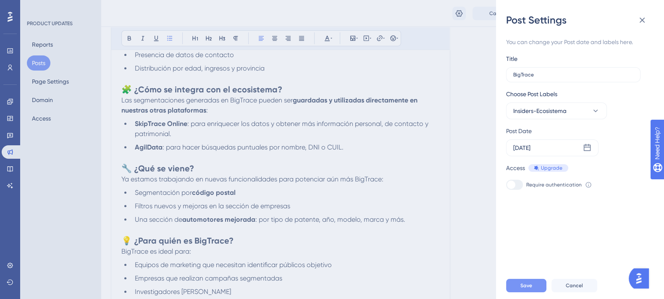
click at [519, 292] on button "Save" at bounding box center [526, 285] width 40 height 13
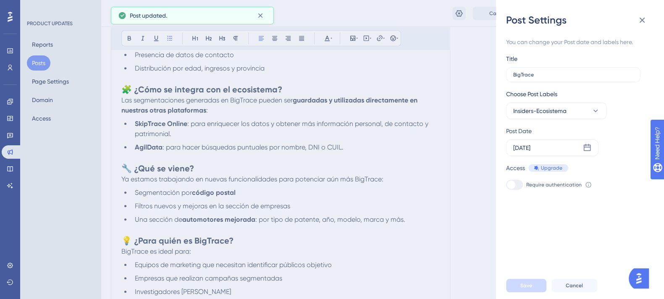
click at [463, 251] on div "Post Settings You can change your Post date and labels here. Title BigTrace Cho…" at bounding box center [332, 149] width 664 height 299
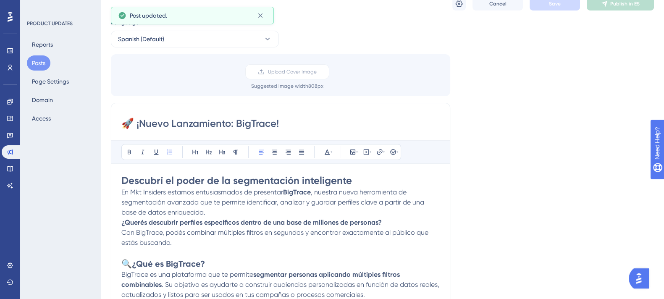
scroll to position [0, 0]
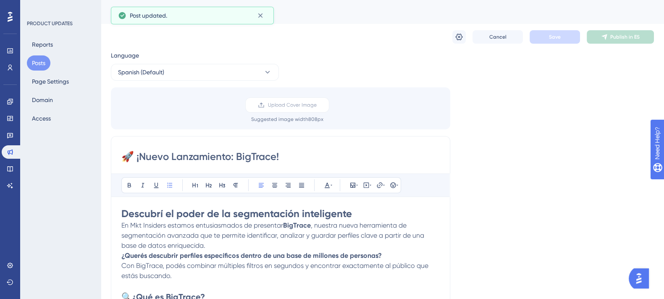
click at [36, 61] on button "Posts" at bounding box center [39, 62] width 24 height 15
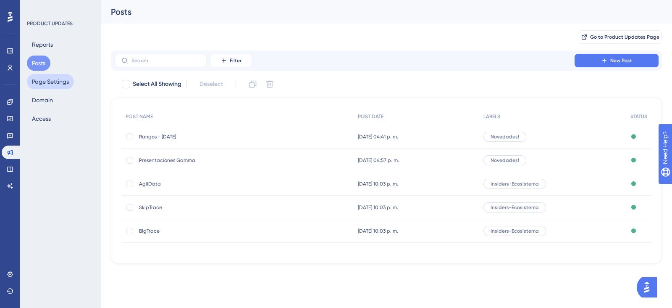
click at [51, 81] on button "Page Settings" at bounding box center [50, 81] width 47 height 15
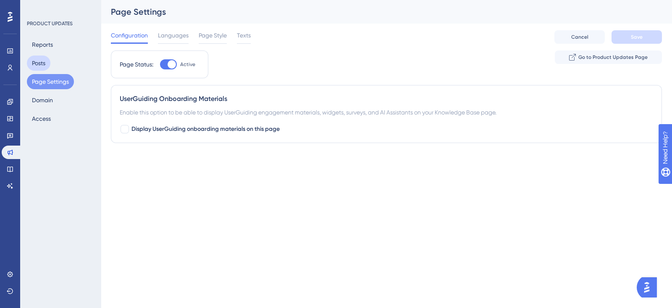
click at [34, 64] on button "Posts" at bounding box center [39, 62] width 24 height 15
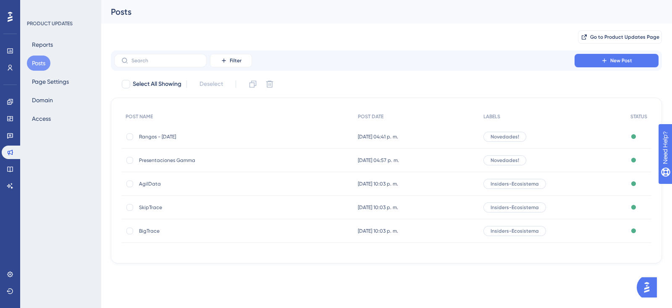
click at [421, 132] on div "[DATE] 04:41 p. m. [DATE] 04:41 p. m." at bounding box center [417, 137] width 126 height 24
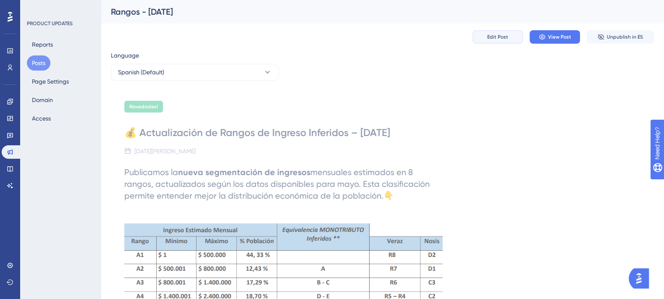
click at [514, 37] on button "Edit Post" at bounding box center [498, 36] width 50 height 13
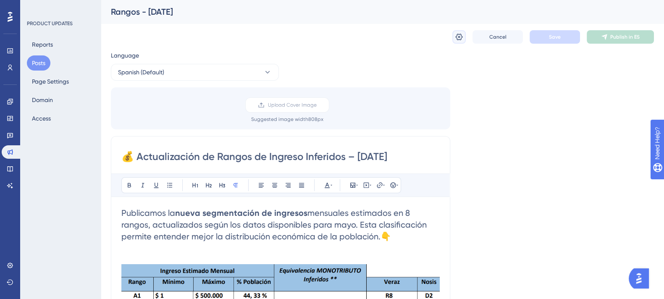
click at [459, 35] on icon at bounding box center [459, 37] width 8 height 8
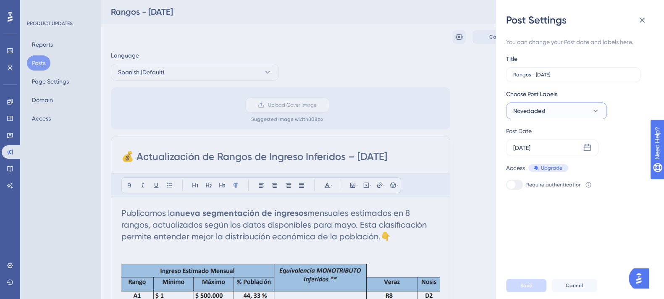
click at [540, 109] on span "Novedades!" at bounding box center [529, 111] width 32 height 10
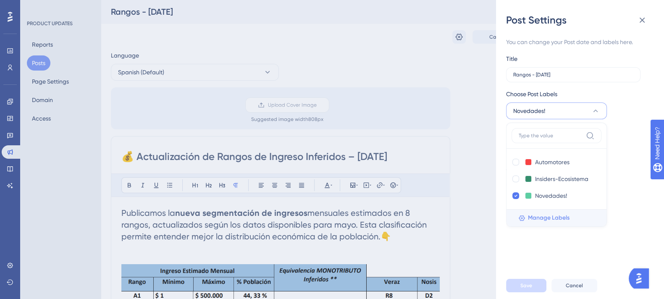
click at [535, 215] on span "Manage Labels" at bounding box center [549, 218] width 42 height 10
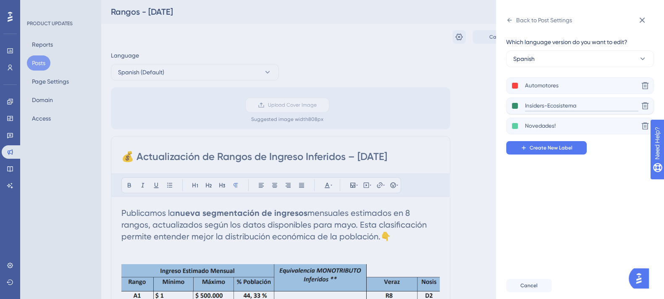
drag, startPoint x: 586, startPoint y: 102, endPoint x: 521, endPoint y: 113, distance: 66.1
click at [521, 113] on div "Insiders-Ecosistema Delete" at bounding box center [580, 105] width 148 height 17
type input "E"
type input "Ecosistema Insiders"
click at [544, 171] on div "Which language version do you want to edit? Spanish Automotores Delete Ecosiste…" at bounding box center [583, 149] width 155 height 245
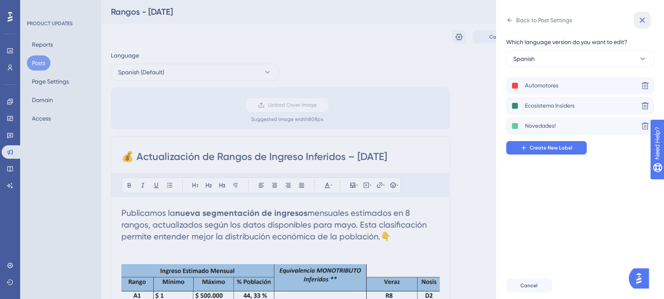
click at [647, 18] on button at bounding box center [642, 20] width 17 height 17
